Goal: Task Accomplishment & Management: Complete application form

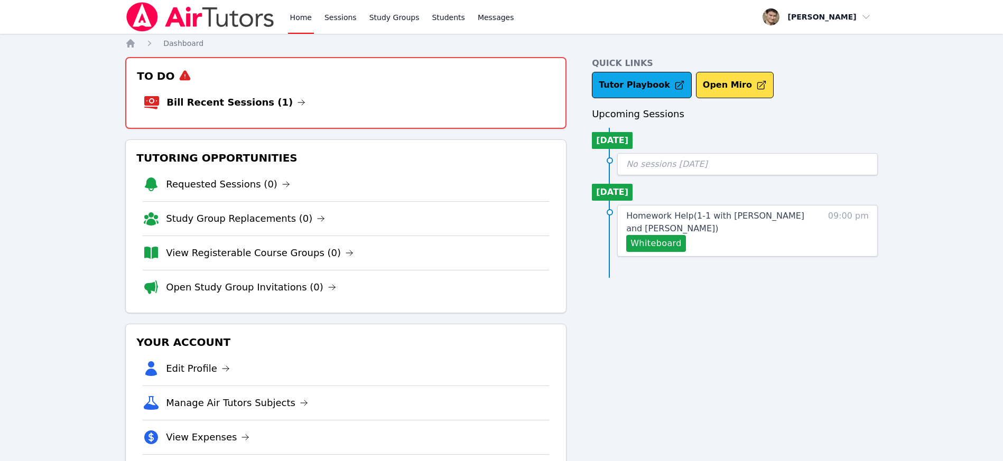
click at [304, 17] on link "Home" at bounding box center [301, 17] width 26 height 34
click at [249, 93] on li "Bill Recent Sessions (1)" at bounding box center [345, 103] width 405 height 34
click at [249, 96] on link "Bill Recent Sessions (1)" at bounding box center [235, 102] width 139 height 15
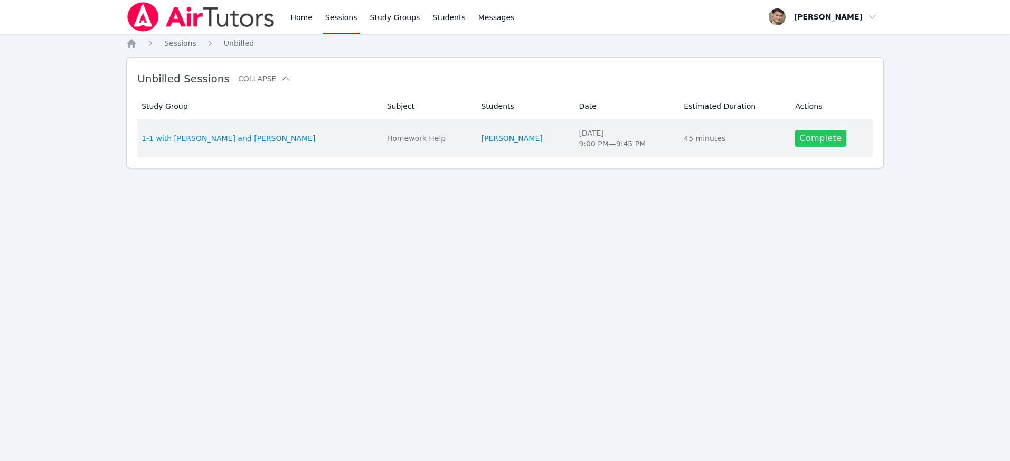
click at [823, 133] on link "Complete" at bounding box center [820, 138] width 51 height 17
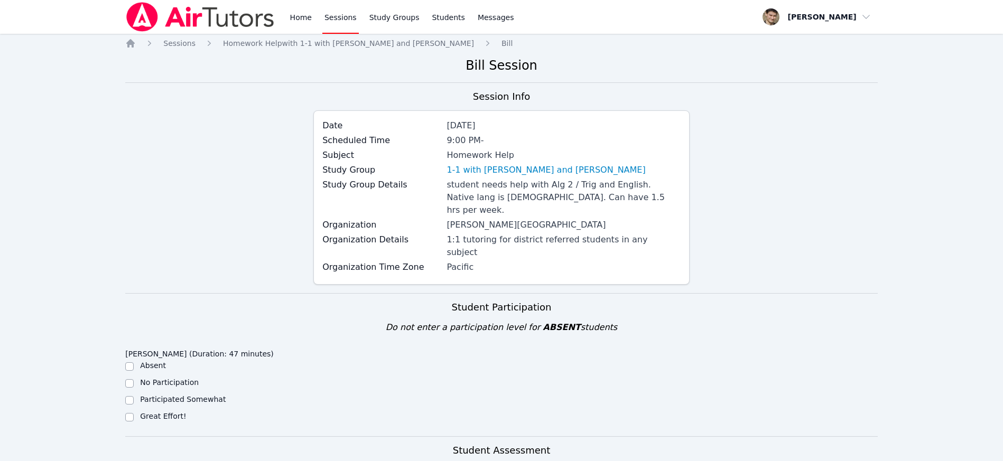
scroll to position [337, 0]
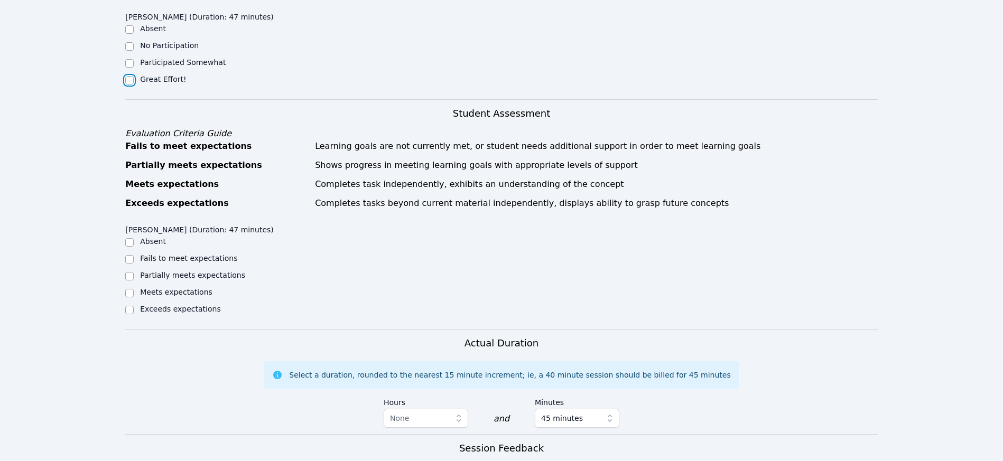
click at [131, 76] on input "Great Effort!" at bounding box center [129, 80] width 8 height 8
checkbox input "true"
click at [130, 289] on input "Meets expectations" at bounding box center [129, 293] width 8 height 8
checkbox input "true"
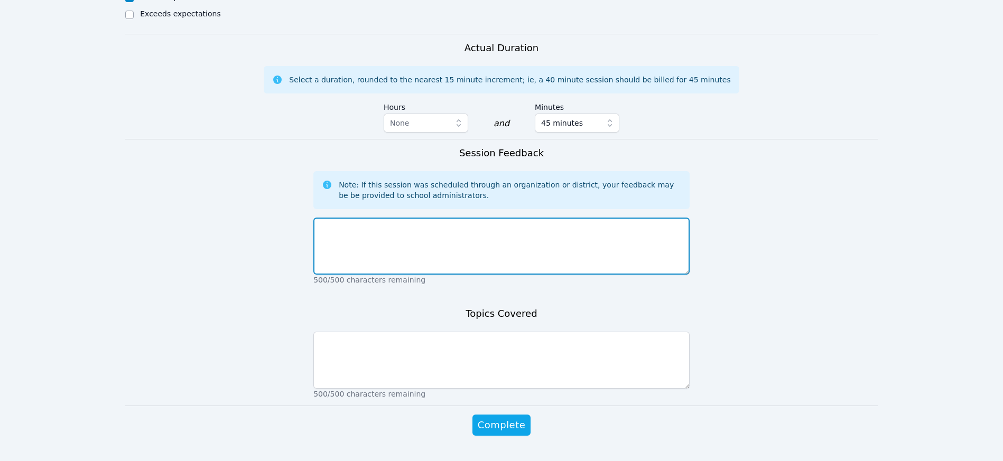
click at [398, 218] on textarea at bounding box center [501, 246] width 376 height 57
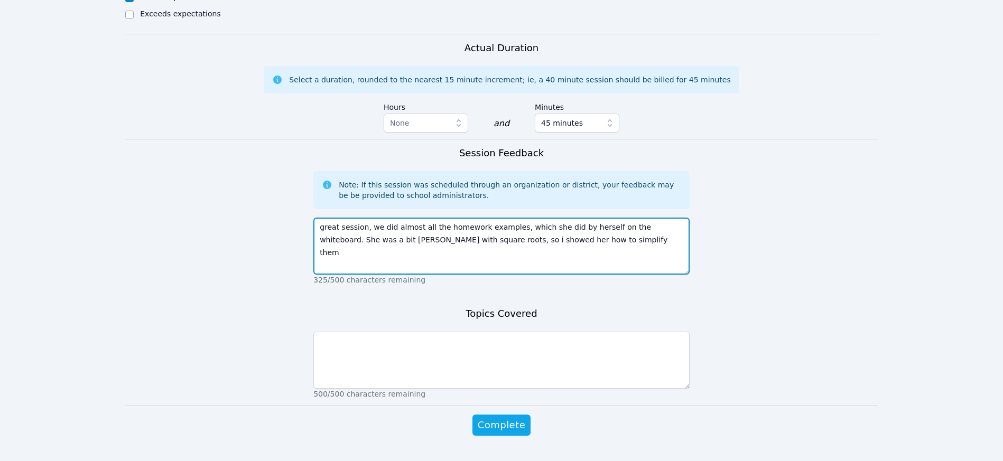
type textarea "great session, we did almost all the homework examples, which she did by hersel…"
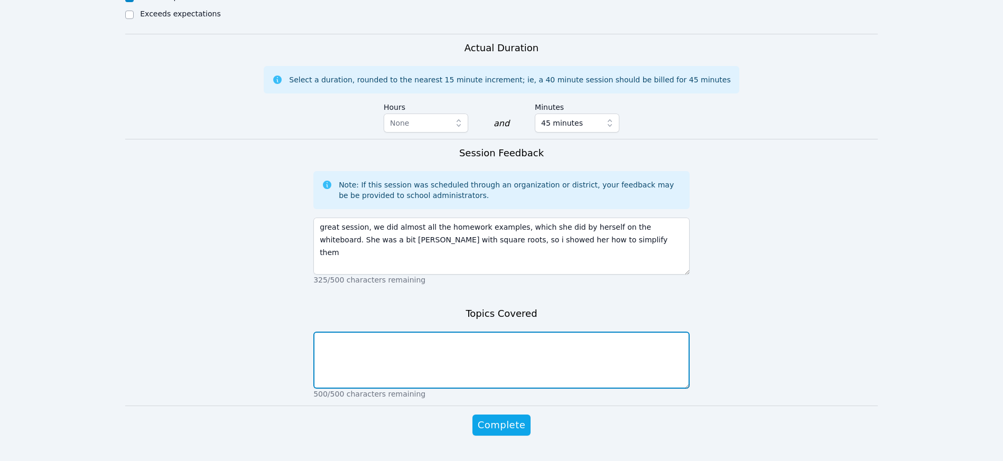
click at [513, 350] on textarea at bounding box center [501, 360] width 376 height 57
type textarea "finding quadratic equation solutions by using quadratic formula"
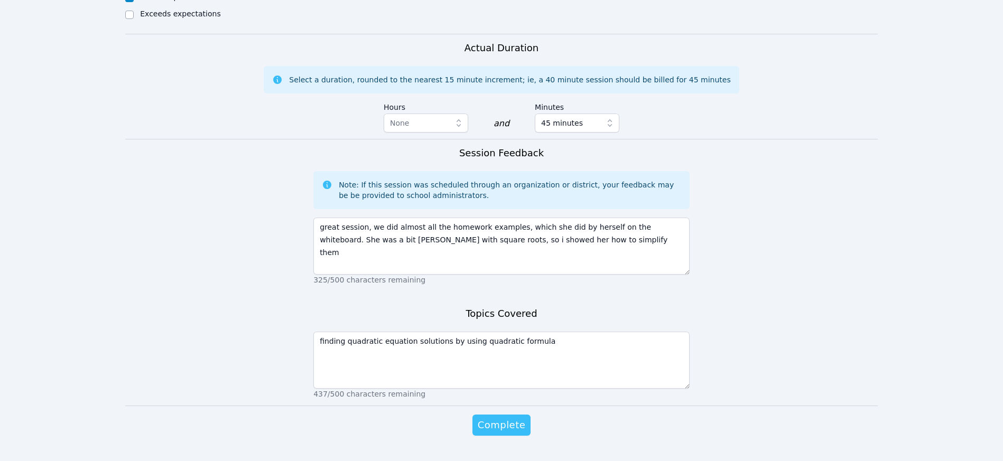
click at [495, 418] on span "Complete" at bounding box center [501, 425] width 48 height 15
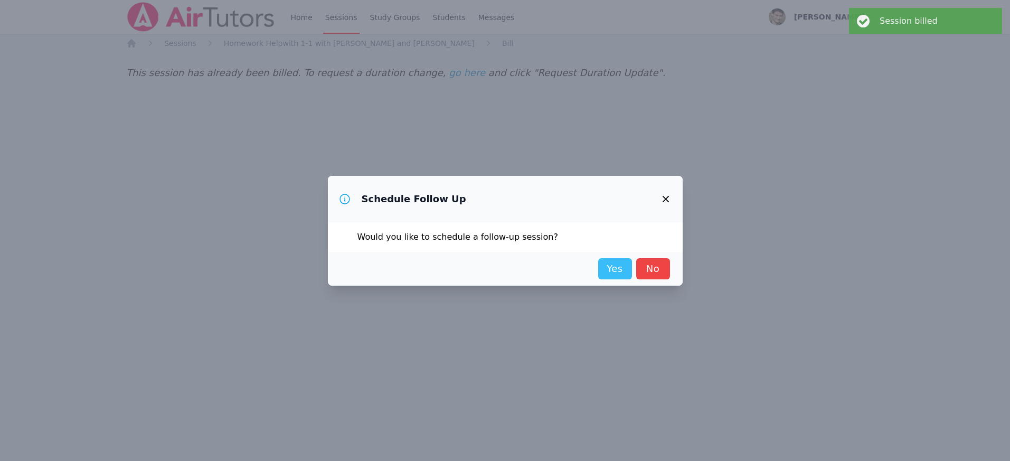
click at [618, 268] on link "Yes" at bounding box center [615, 268] width 34 height 21
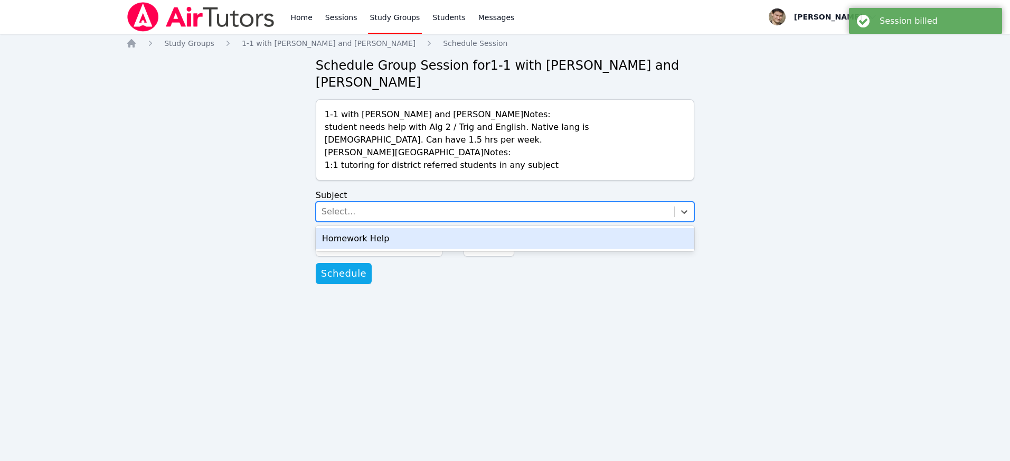
click at [351, 212] on div "Select..." at bounding box center [339, 211] width 34 height 13
click at [351, 241] on div "Homework Help" at bounding box center [505, 238] width 379 height 21
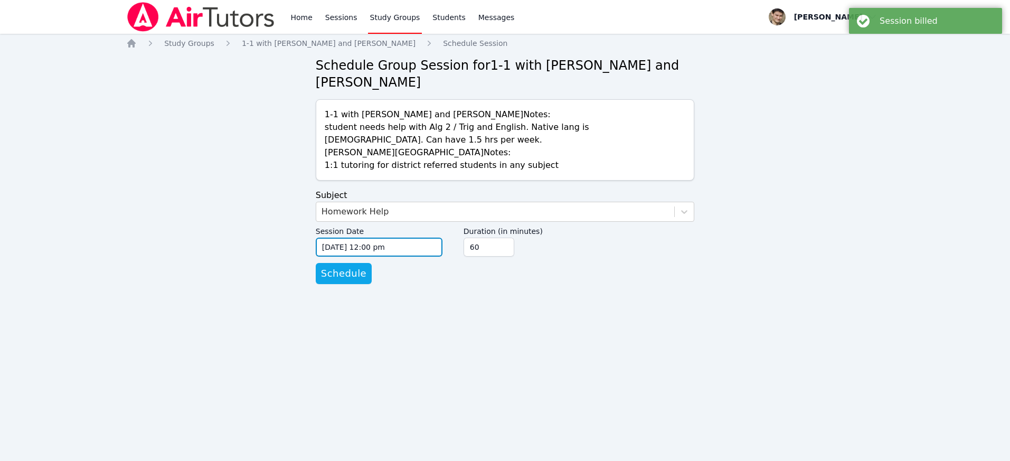
click at [348, 248] on input "[DATE] 12:00 pm" at bounding box center [379, 247] width 127 height 19
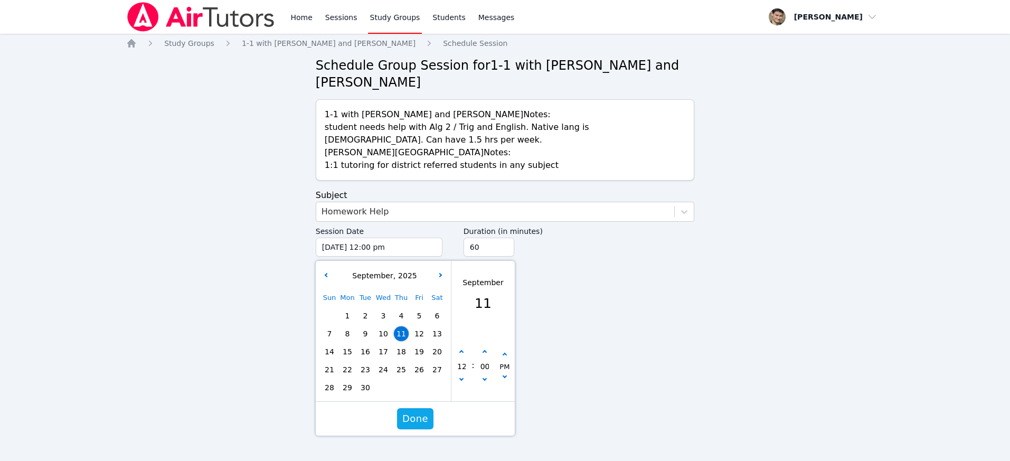
click at [382, 353] on span "17" at bounding box center [383, 351] width 15 height 15
click at [461, 354] on icon "button" at bounding box center [462, 352] width 4 height 4
type input "[DATE] 01:00 pm"
type input "01"
click at [461, 354] on icon "button" at bounding box center [462, 352] width 4 height 4
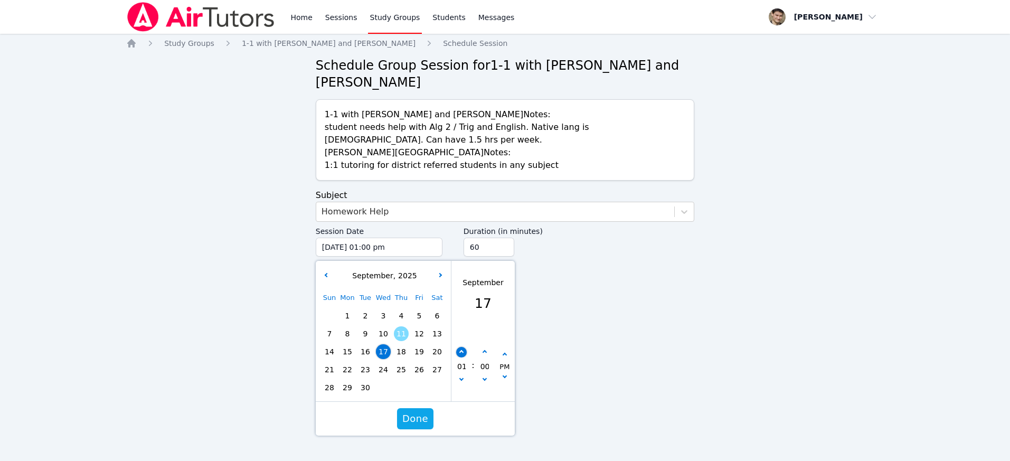
type input "[DATE] 02:00 pm"
type input "02"
click at [461, 354] on icon "button" at bounding box center [462, 352] width 4 height 4
type input "[DATE] 03:00 pm"
type input "03"
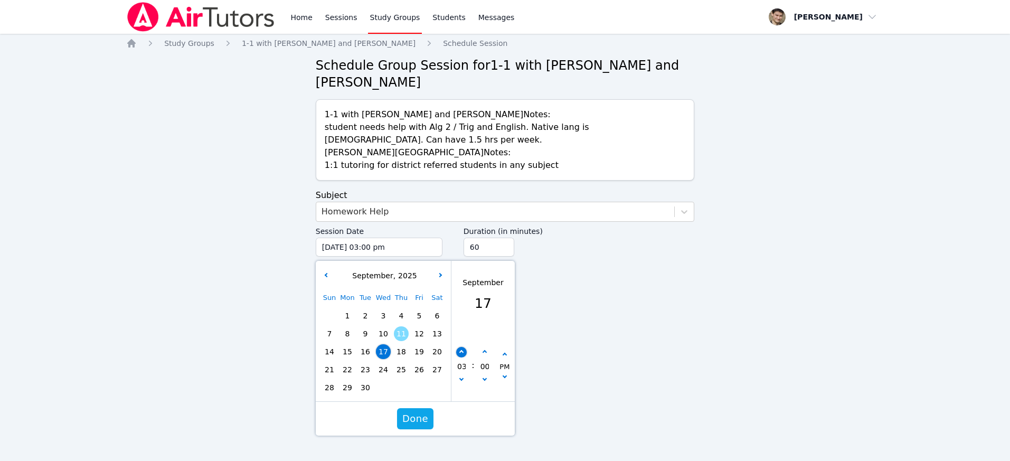
click at [461, 354] on icon "button" at bounding box center [462, 352] width 4 height 4
type input "[DATE] 04:00 pm"
type input "04"
click at [461, 354] on icon "button" at bounding box center [462, 352] width 4 height 4
type input "[DATE] 05:00 pm"
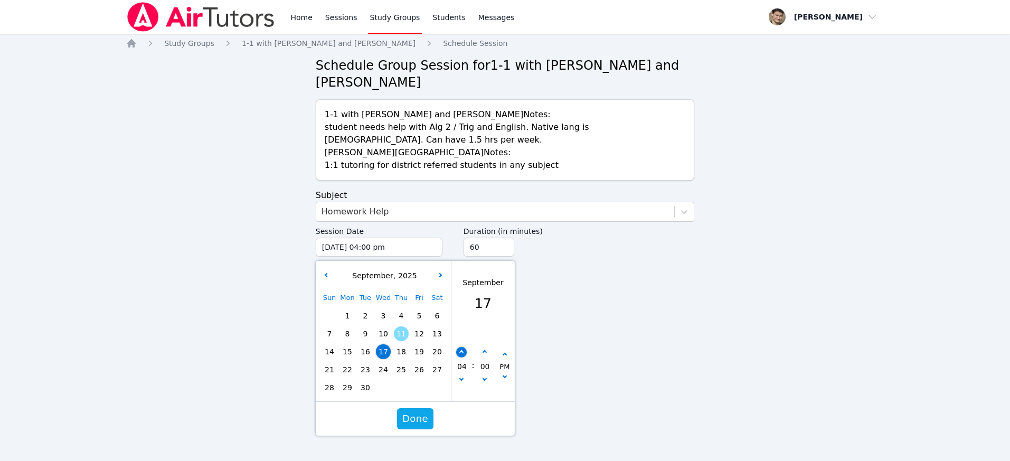
type input "05"
click at [461, 354] on icon "button" at bounding box center [462, 352] width 4 height 4
type input "[DATE] 06:00 pm"
type input "06"
click at [461, 354] on icon "button" at bounding box center [462, 352] width 4 height 4
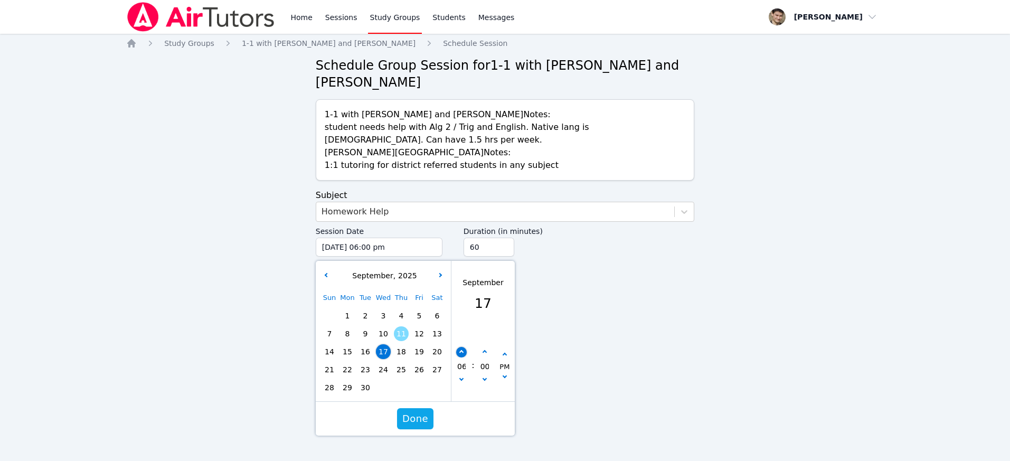
type input "[DATE] 07:00 pm"
type input "07"
click at [461, 354] on icon "button" at bounding box center [462, 352] width 4 height 4
type input "[DATE] 08:00 pm"
type input "08"
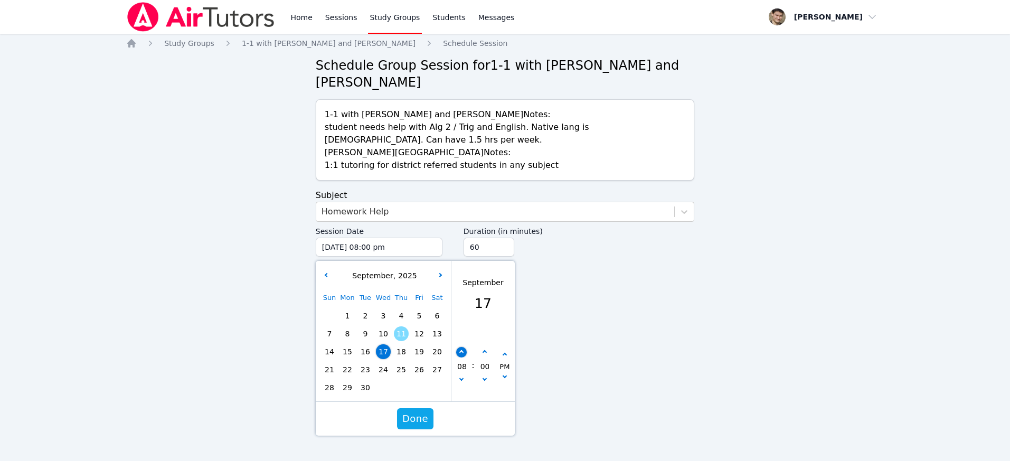
click at [461, 354] on icon "button" at bounding box center [462, 352] width 4 height 4
type input "[DATE] 09:00 pm"
type input "09"
click at [417, 417] on span "Done" at bounding box center [415, 418] width 26 height 15
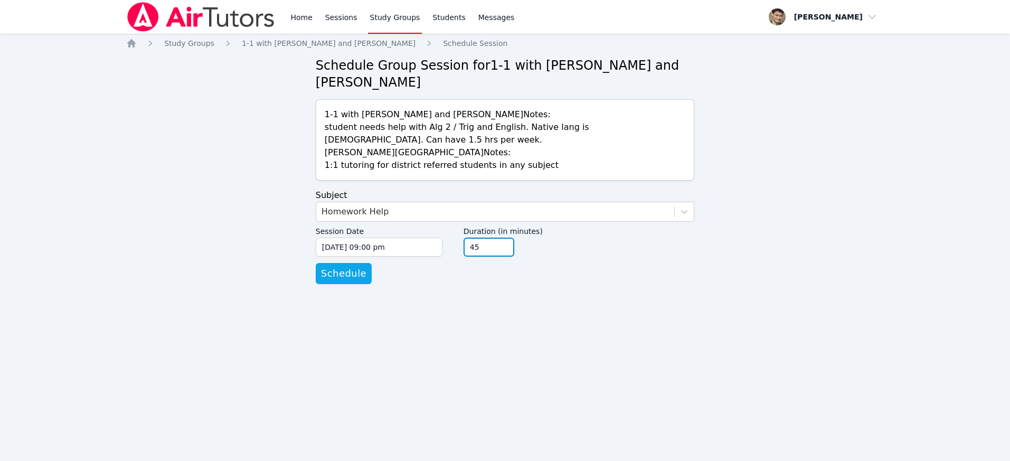
type input "45"
click at [507, 250] on input "45" at bounding box center [489, 247] width 51 height 19
click at [343, 275] on span "Schedule" at bounding box center [343, 273] width 45 height 15
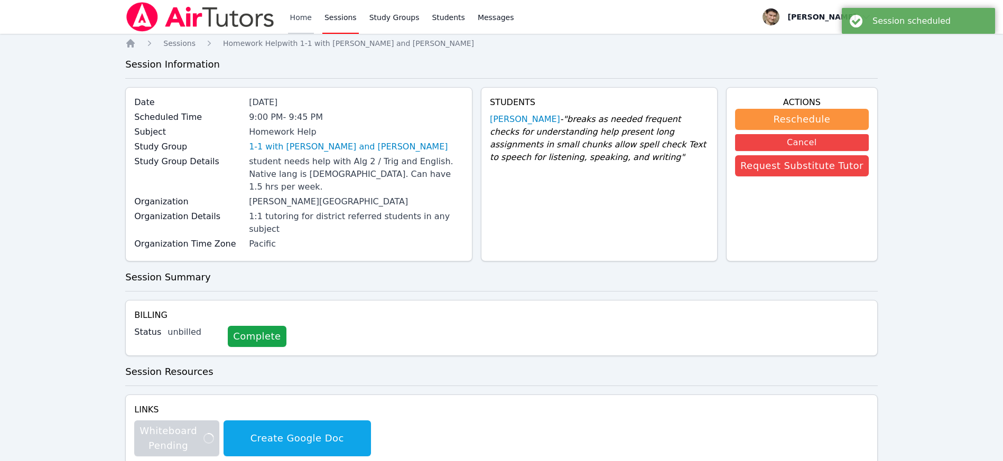
click at [301, 14] on link "Home" at bounding box center [301, 17] width 26 height 34
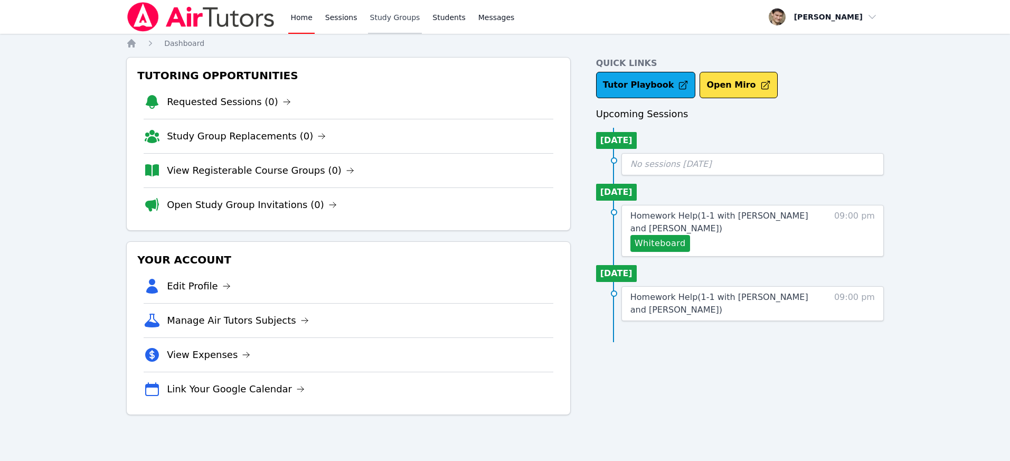
click at [395, 22] on link "Study Groups" at bounding box center [395, 17] width 54 height 34
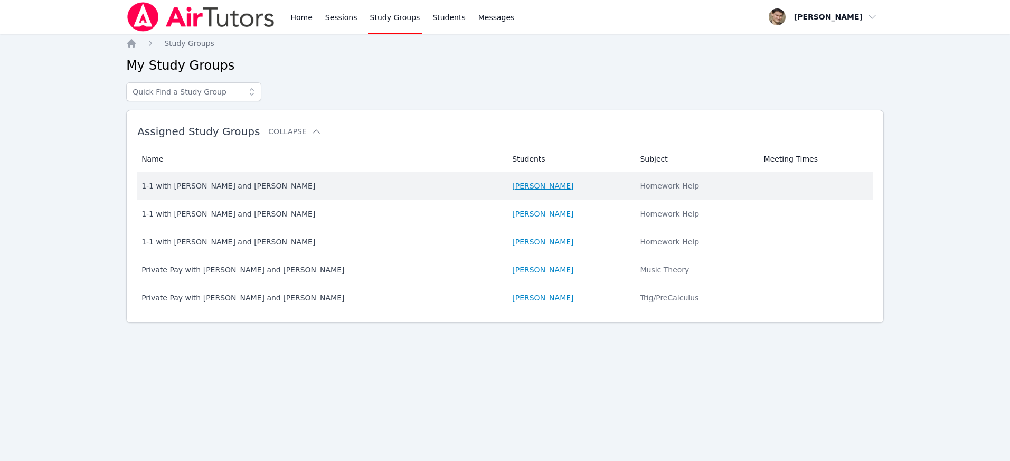
click at [538, 186] on link "[PERSON_NAME]" at bounding box center [542, 186] width 61 height 11
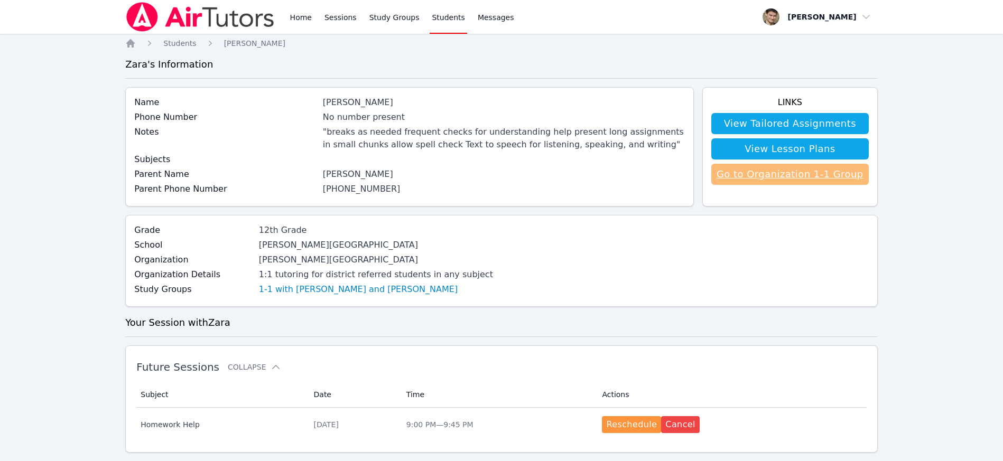
click at [767, 173] on link "Go to Organization 1-1 Group" at bounding box center [789, 174] width 157 height 21
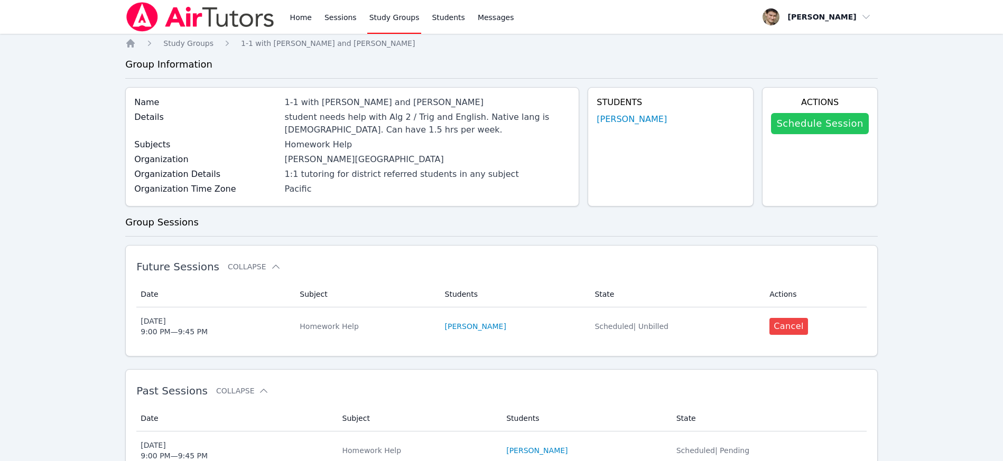
click at [799, 124] on link "Schedule Session" at bounding box center [819, 123] width 97 height 21
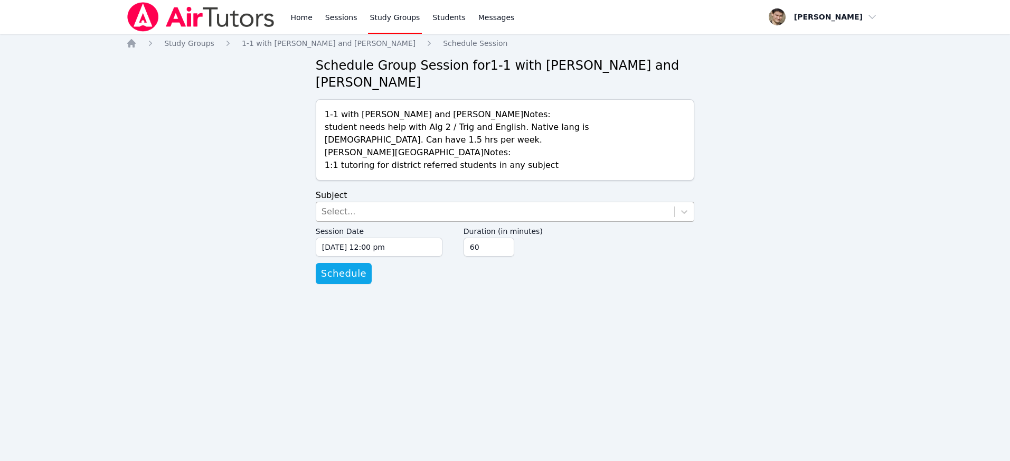
click at [338, 209] on div "Select..." at bounding box center [339, 211] width 34 height 13
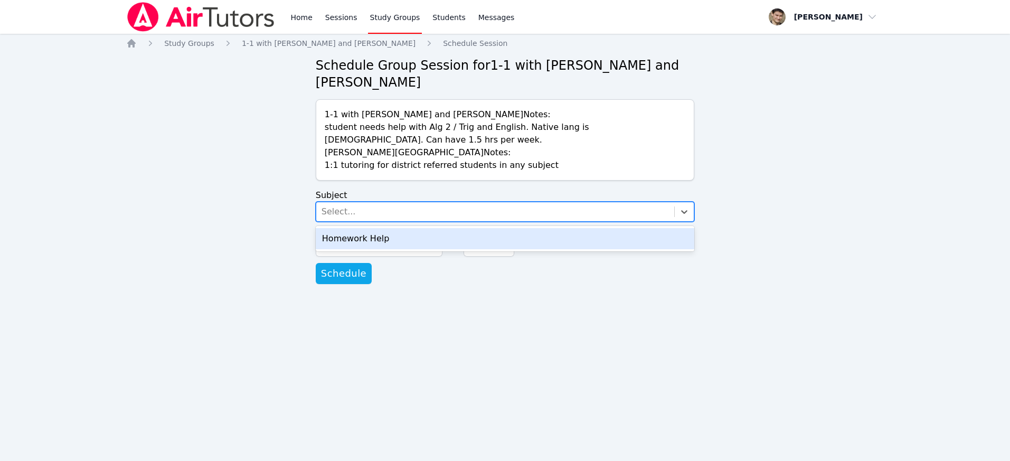
click at [344, 236] on div "Homework Help" at bounding box center [505, 238] width 379 height 21
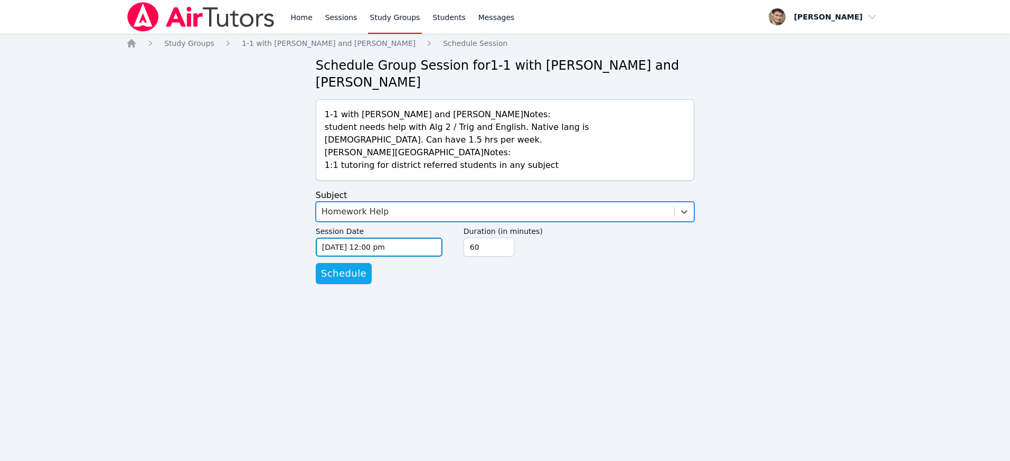
click at [341, 254] on input "[DATE] 12:00 pm" at bounding box center [379, 247] width 127 height 19
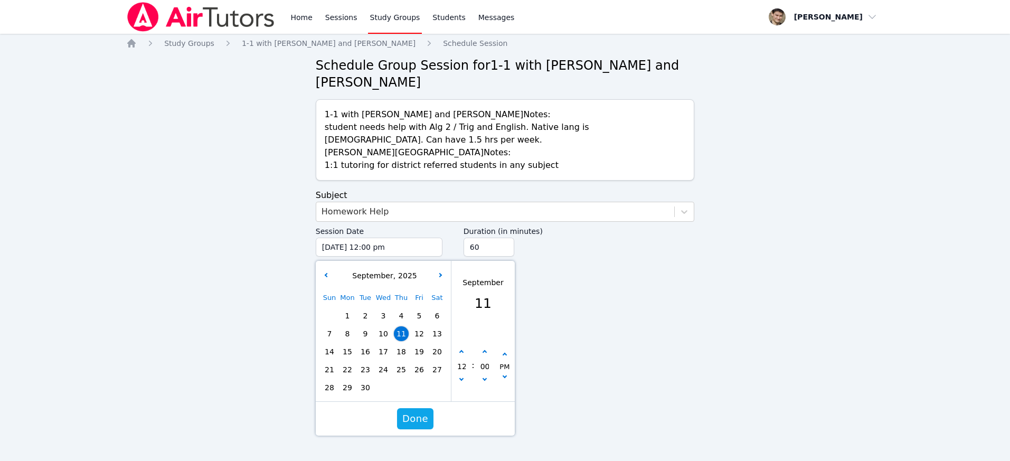
click at [402, 351] on span "18" at bounding box center [401, 351] width 15 height 15
click at [461, 353] on icon "button" at bounding box center [462, 352] width 4 height 4
type input "[DATE] 01:00 pm"
type input "01"
click at [461, 353] on icon "button" at bounding box center [462, 352] width 4 height 4
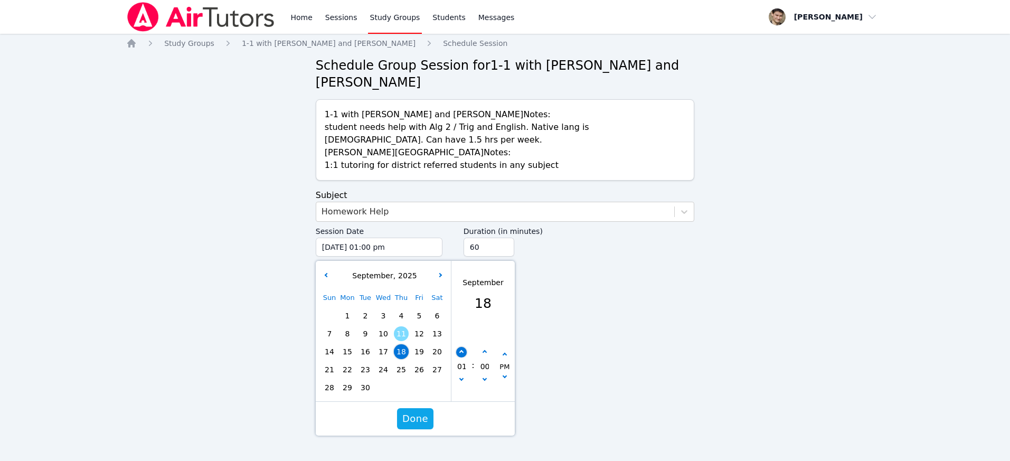
type input "[DATE] 02:00 pm"
type input "02"
click at [461, 353] on icon "button" at bounding box center [462, 352] width 4 height 4
type input "[DATE] 03:00 pm"
type input "03"
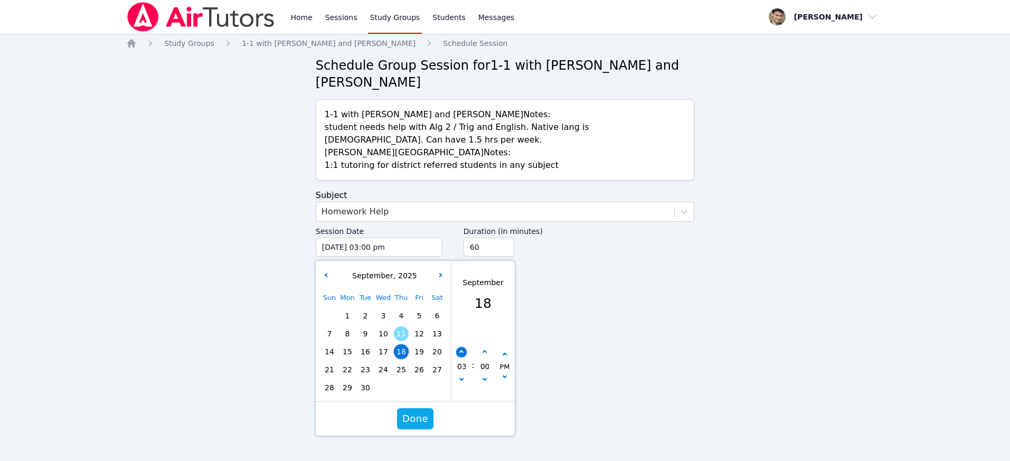
click at [461, 353] on icon "button" at bounding box center [462, 352] width 4 height 4
type input "[DATE] 04:00 pm"
type input "04"
click at [461, 353] on icon "button" at bounding box center [462, 352] width 4 height 4
type input "[DATE] 05:00 pm"
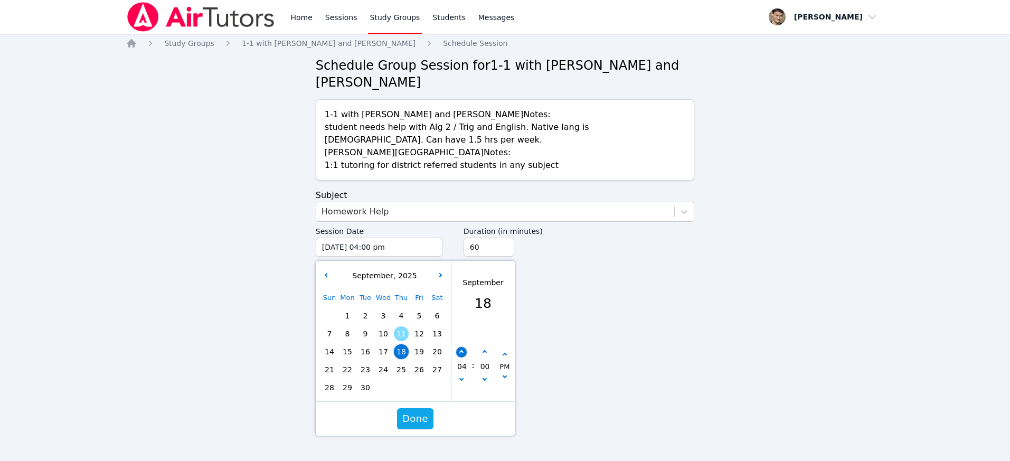
type input "05"
click at [461, 353] on icon "button" at bounding box center [462, 352] width 4 height 4
type input "[DATE] 06:00 pm"
type input "06"
click at [461, 353] on icon "button" at bounding box center [462, 352] width 4 height 4
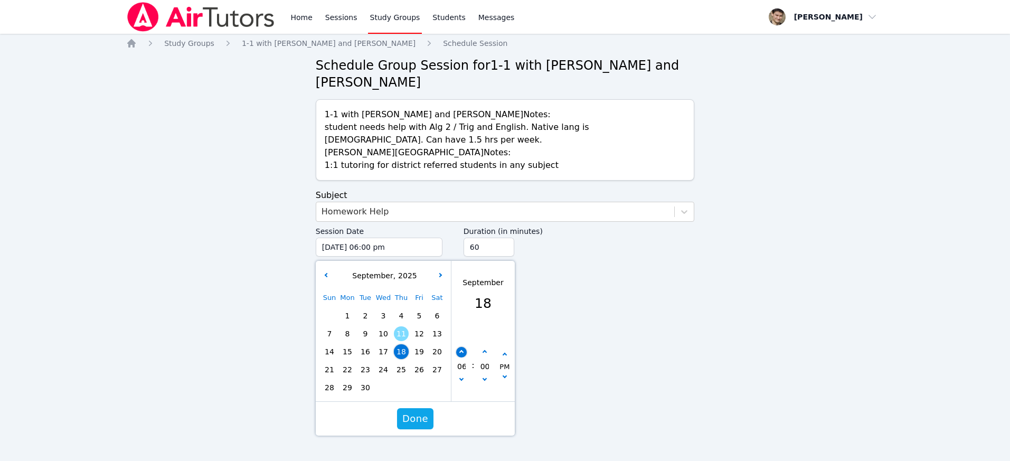
type input "[DATE] 07:00 pm"
type input "07"
click at [461, 353] on icon "button" at bounding box center [462, 352] width 4 height 4
type input "[DATE] 08:00 pm"
type input "08"
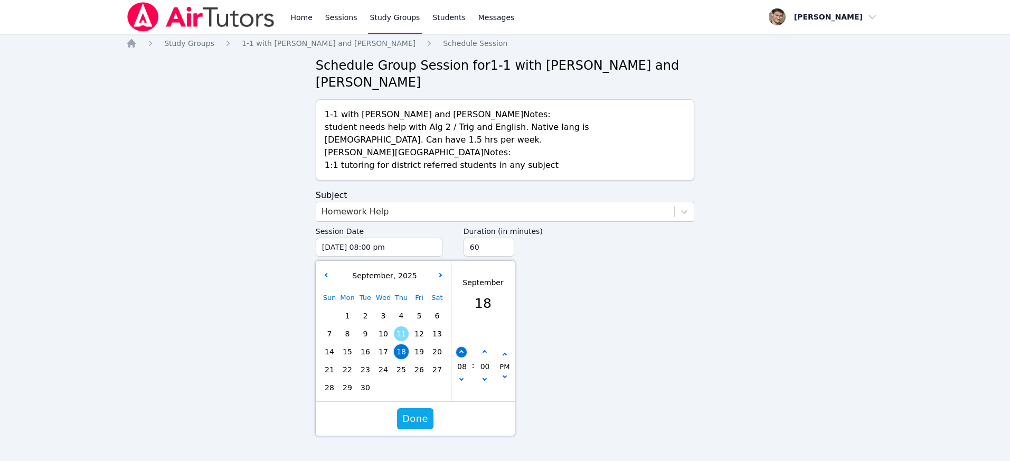
click at [461, 353] on icon "button" at bounding box center [462, 352] width 4 height 4
type input "[DATE] 09:00 pm"
type input "09"
click at [419, 415] on span "Done" at bounding box center [415, 418] width 26 height 15
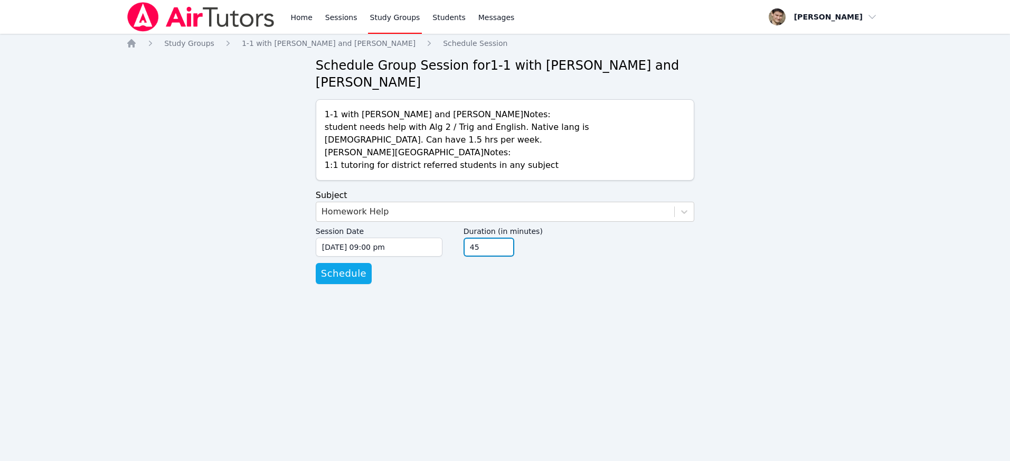
type input "45"
click at [503, 250] on input "45" at bounding box center [489, 247] width 51 height 19
click at [351, 277] on span "Schedule" at bounding box center [343, 273] width 45 height 15
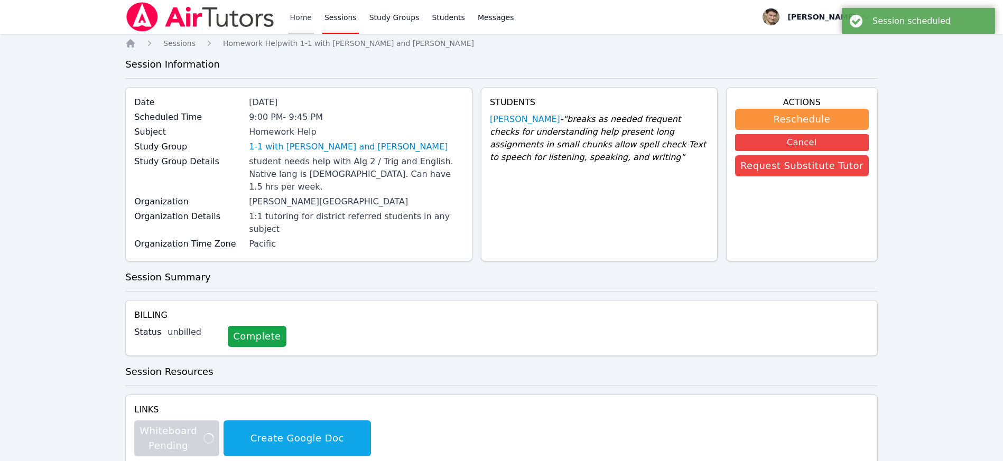
click at [294, 20] on link "Home" at bounding box center [301, 17] width 26 height 34
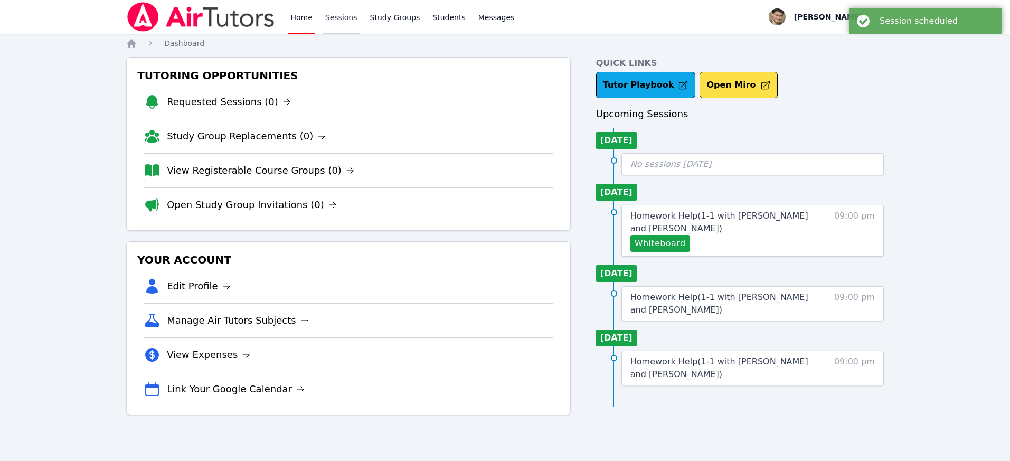
click at [327, 20] on link "Sessions" at bounding box center [341, 17] width 36 height 34
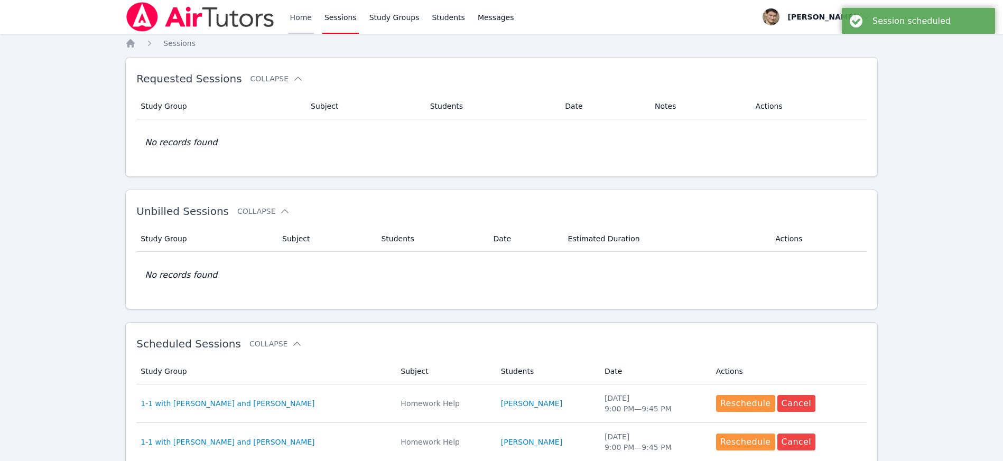
click at [307, 20] on link "Home" at bounding box center [301, 17] width 26 height 34
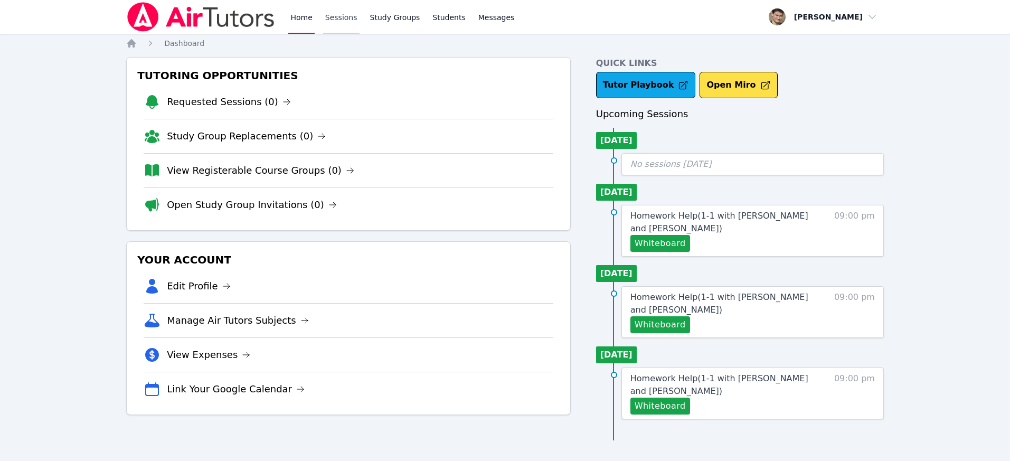
click at [350, 23] on link "Sessions" at bounding box center [341, 17] width 36 height 34
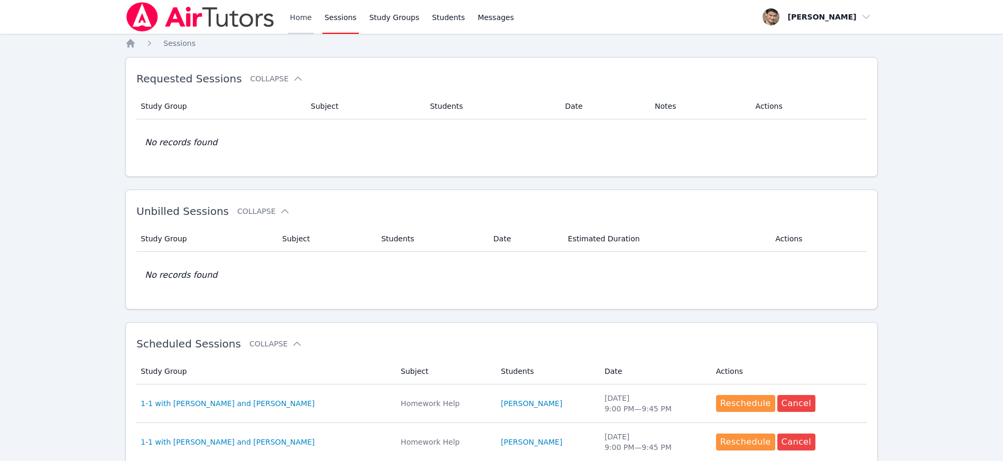
click at [299, 20] on link "Home" at bounding box center [301, 17] width 26 height 34
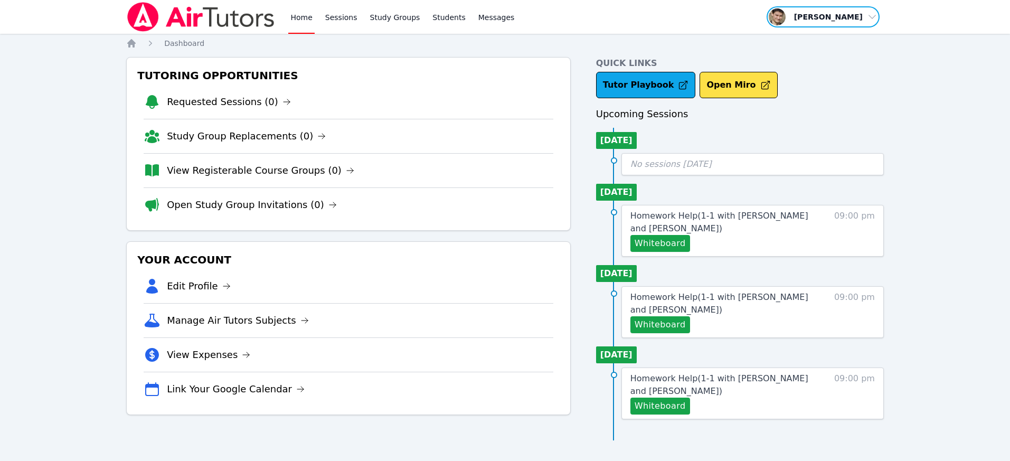
click at [864, 21] on span "button" at bounding box center [823, 16] width 115 height 23
click at [799, 62] on button "Logout" at bounding box center [826, 60] width 101 height 19
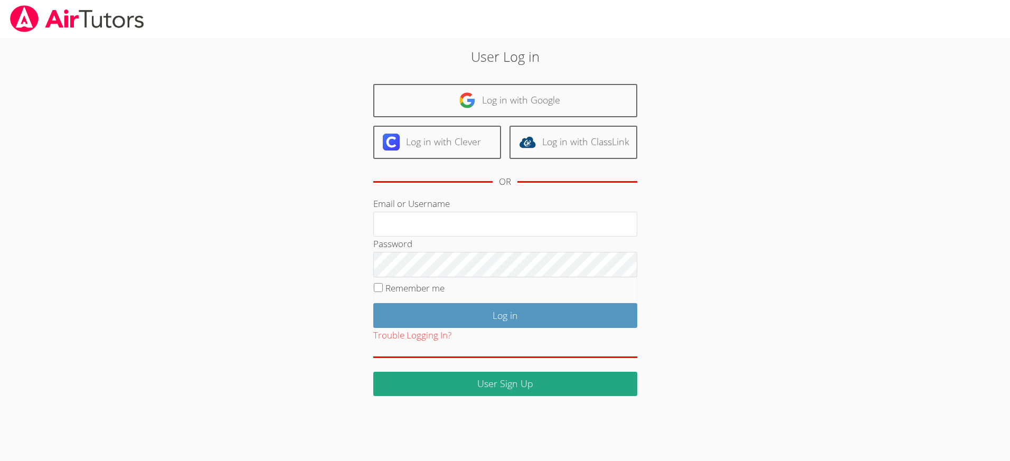
type input "revisedsat@gmail.com"
click at [381, 288] on input "Remember me" at bounding box center [378, 287] width 9 height 9
checkbox input "true"
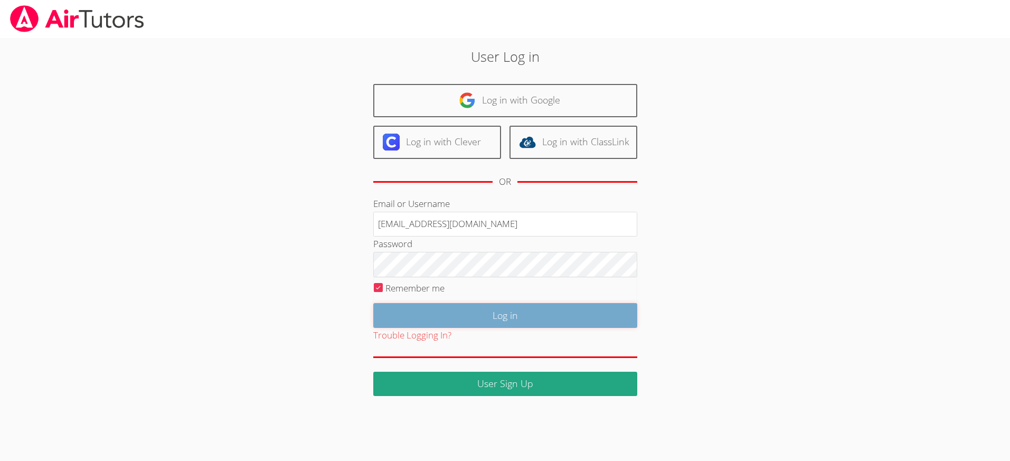
click at [445, 306] on input "Log in" at bounding box center [505, 315] width 264 height 25
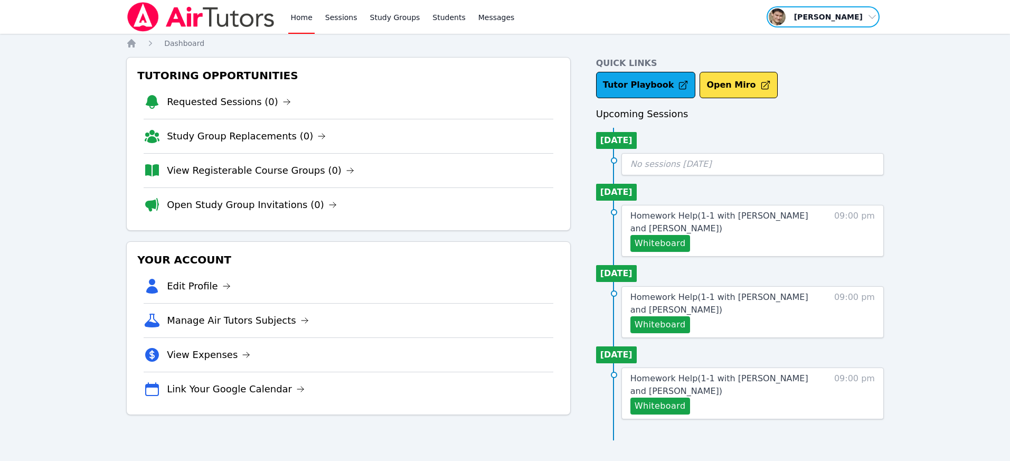
click at [835, 20] on span "button" at bounding box center [823, 16] width 115 height 23
click at [803, 62] on button "Logout" at bounding box center [826, 60] width 101 height 19
